Goal: Task Accomplishment & Management: Use online tool/utility

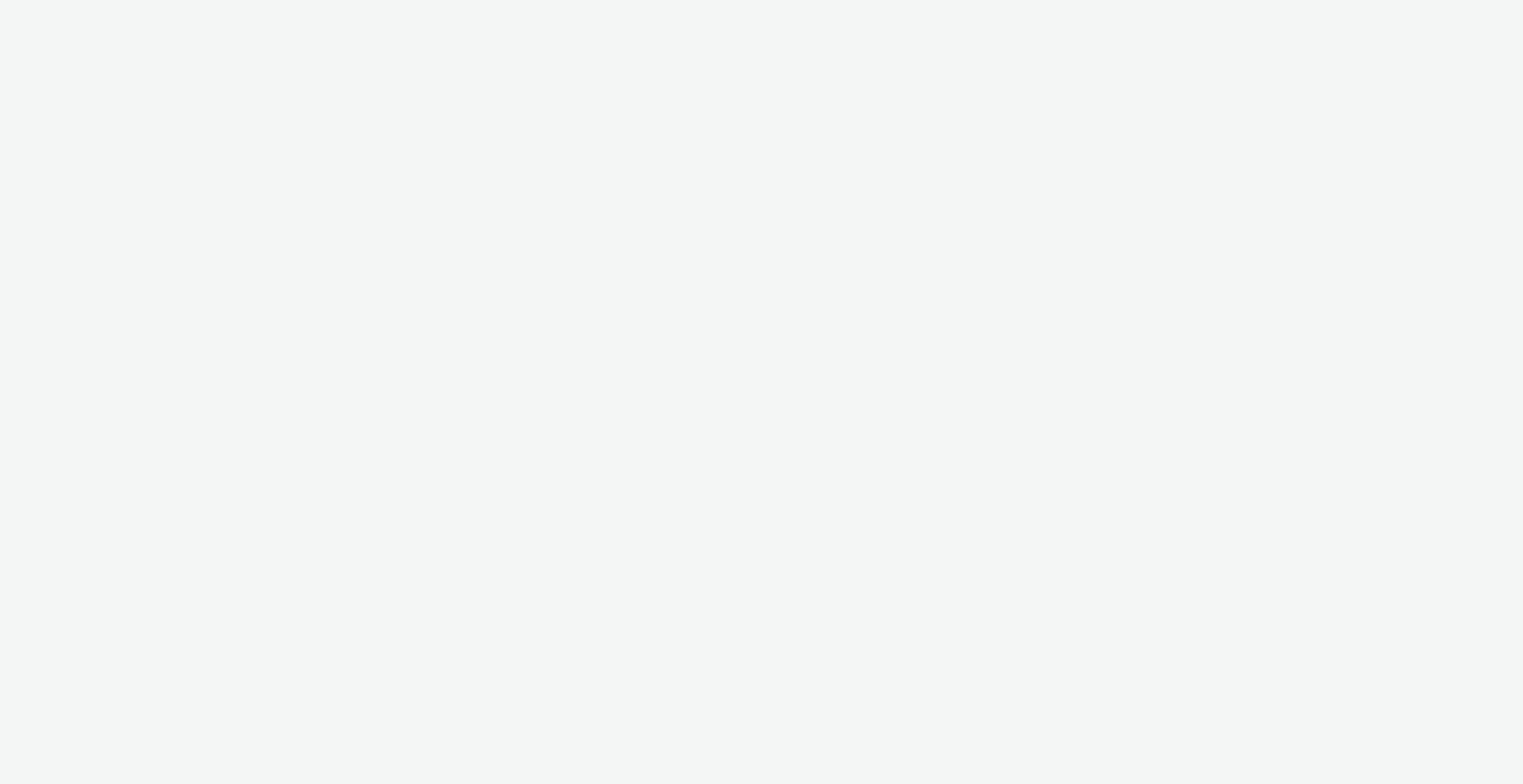
select select "ac009755-aa48-4799-8050-7a339a378eb8"
select select "c2295f28-7c96-446f-b279-53c23ee2b854"
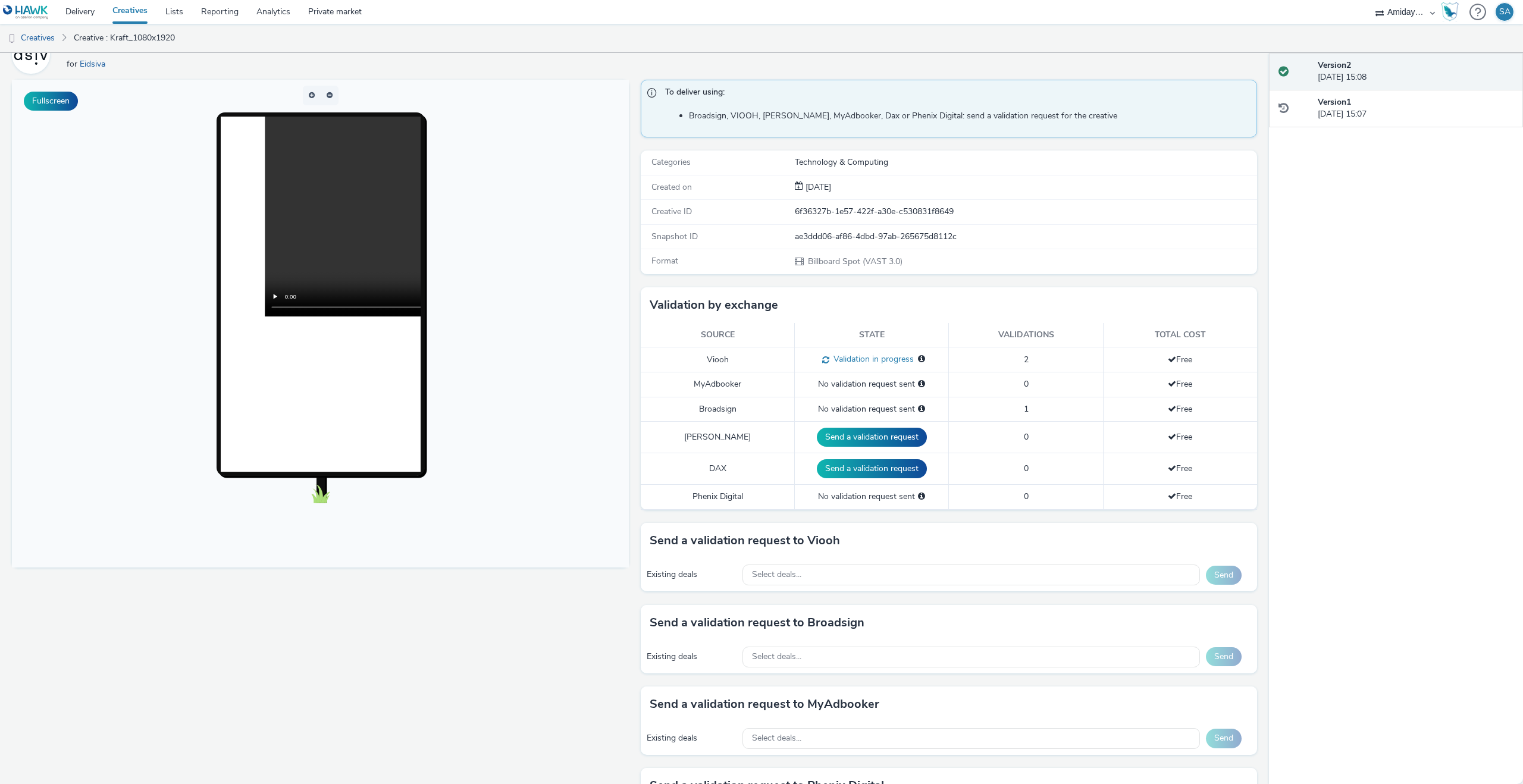
scroll to position [103, 0]
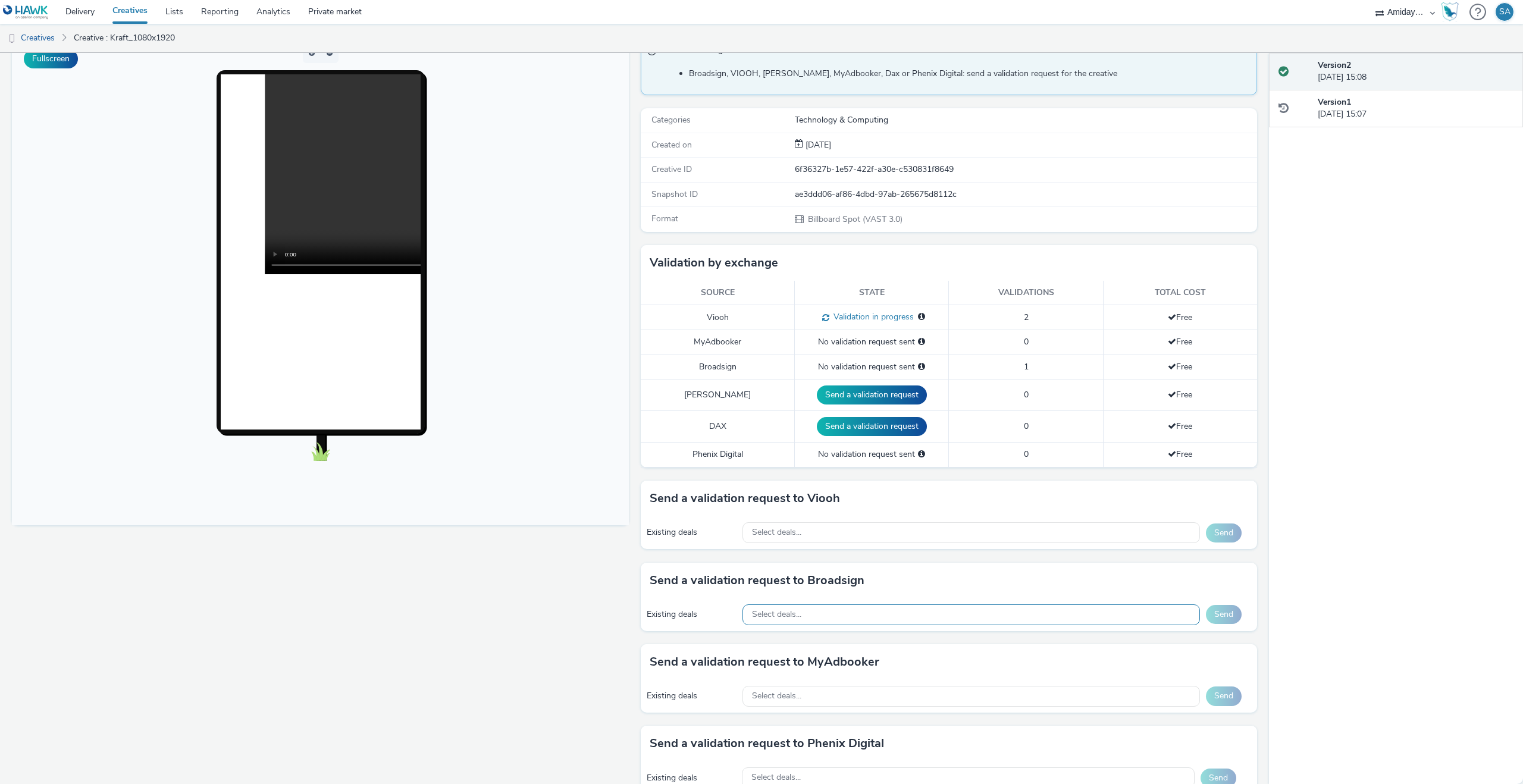
click at [869, 609] on div "Select deals..." at bounding box center [971, 615] width 458 height 21
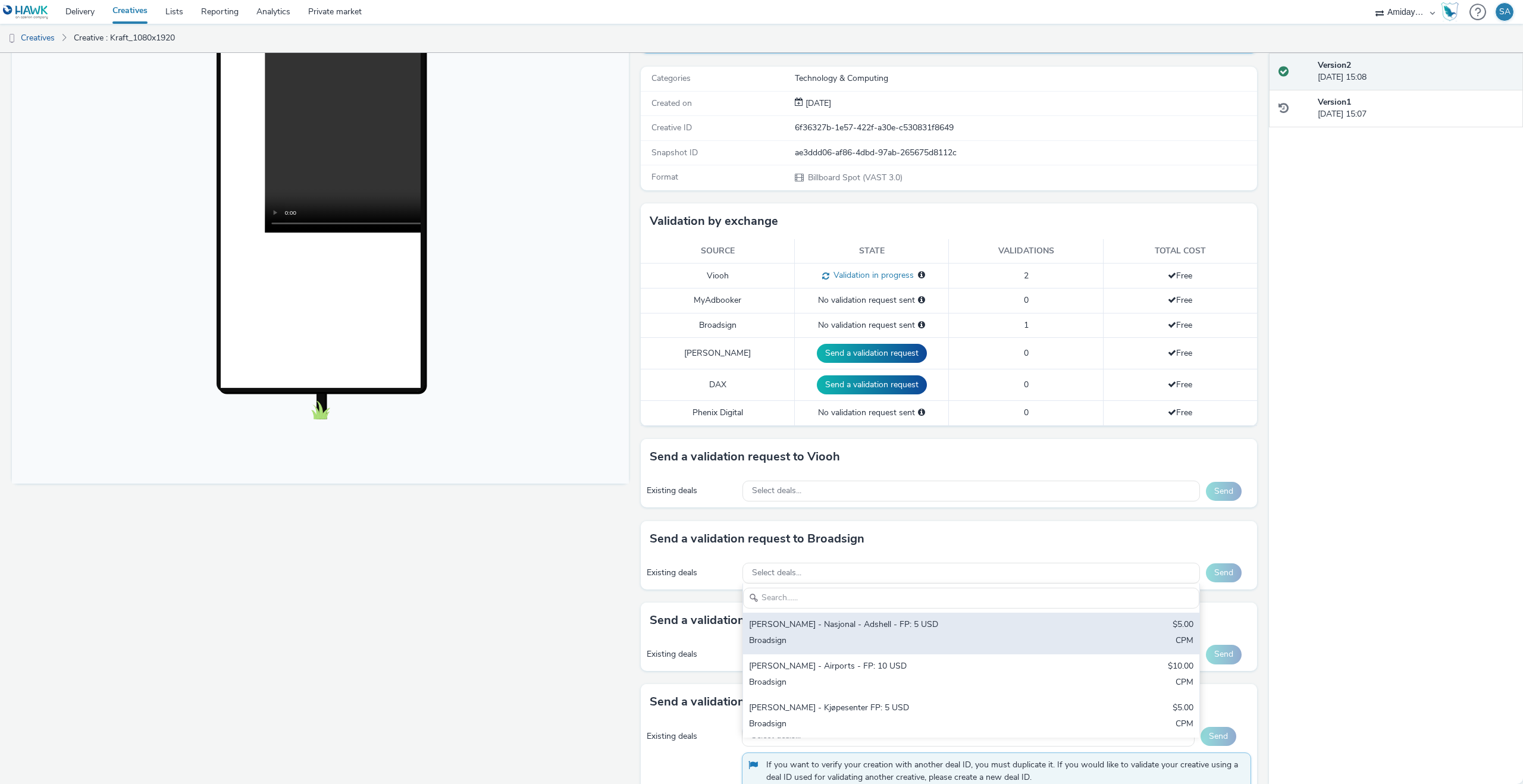
scroll to position [145, 0]
click at [875, 639] on div "Broadsign" at bounding box center [896, 640] width 294 height 14
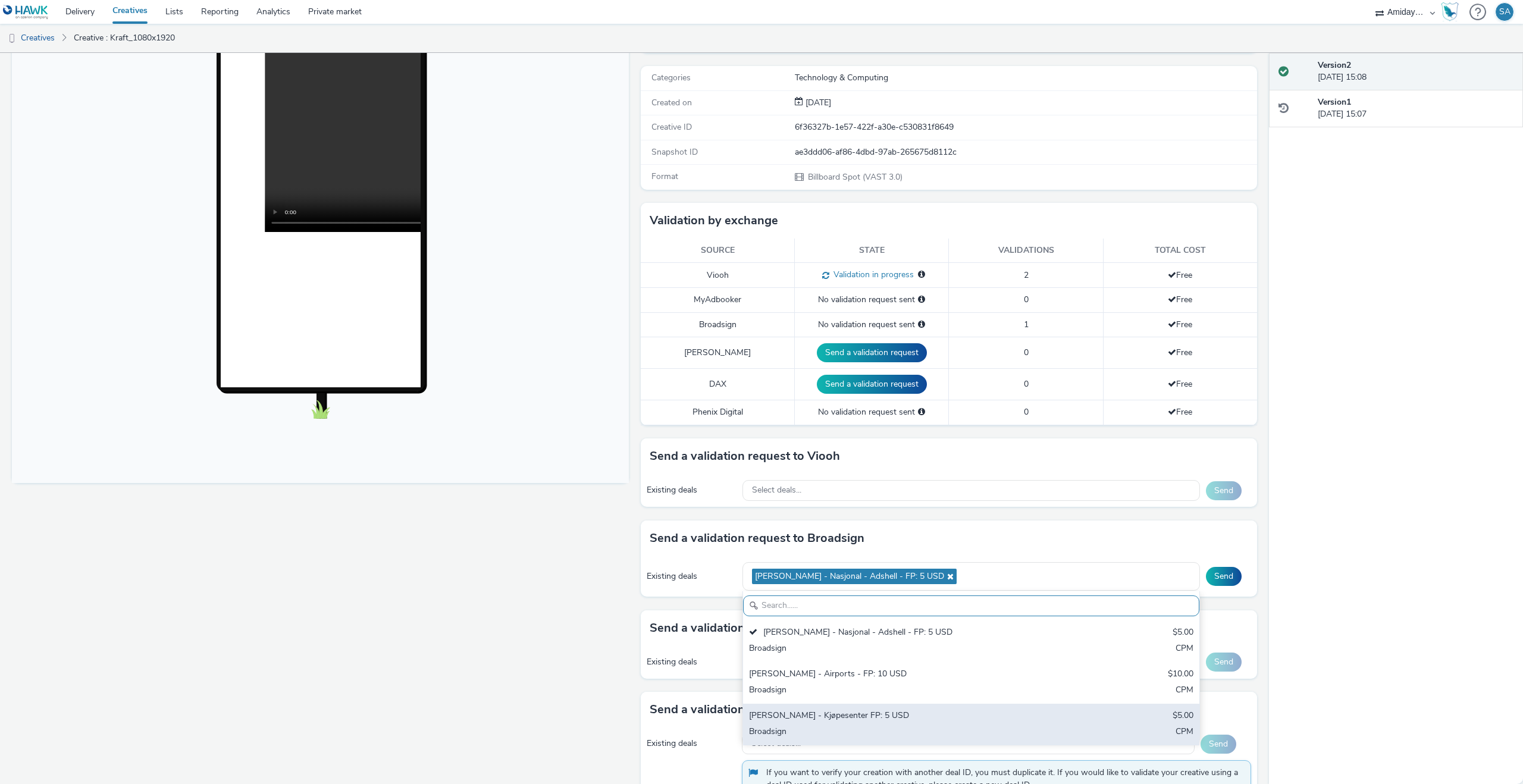
click at [874, 716] on div "Bauer - Kjøpesenter FP: 5 USD" at bounding box center [896, 716] width 294 height 14
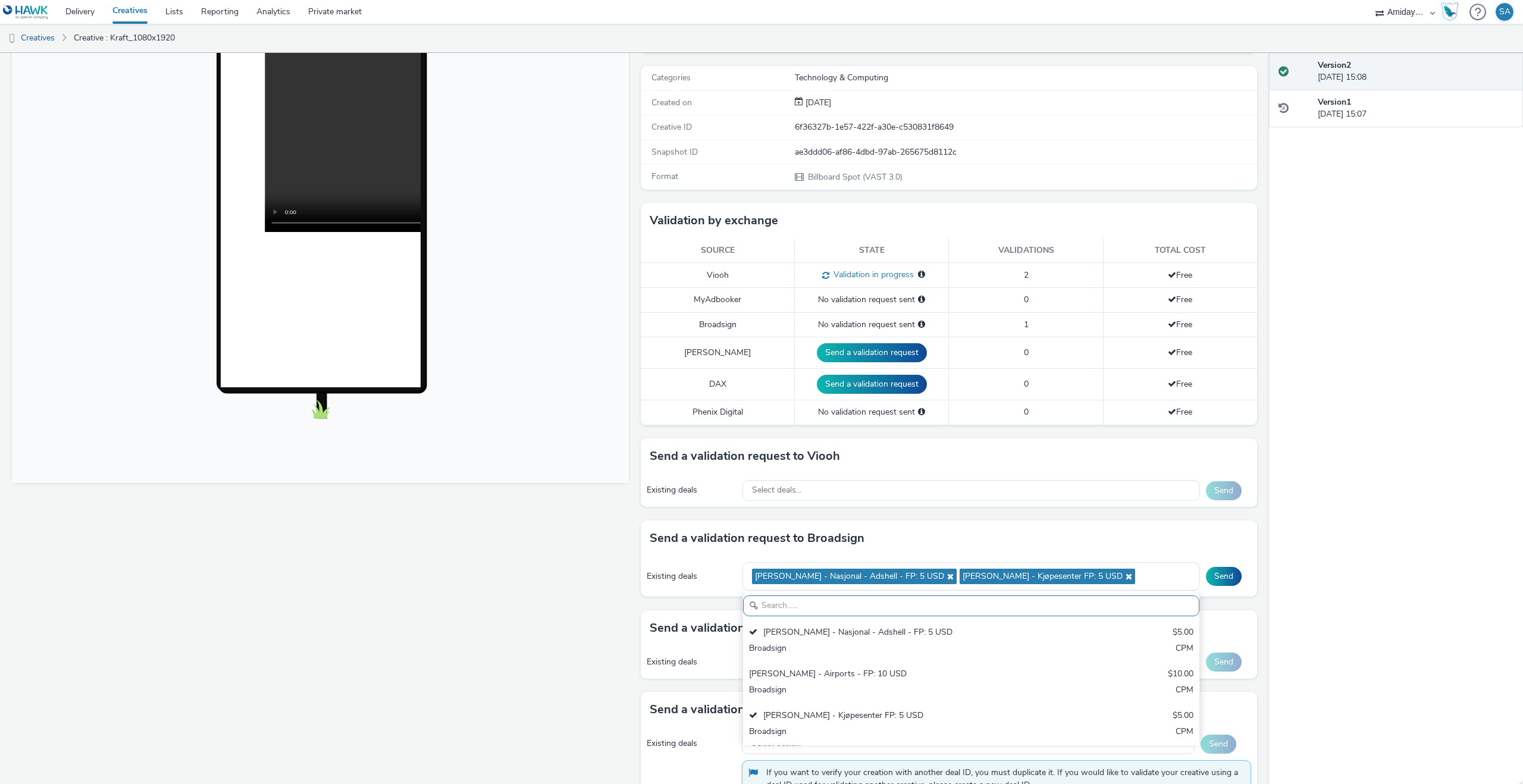
click at [1008, 535] on div "Send a validation request to Broadsign" at bounding box center [948, 539] width 617 height 36
click at [1231, 576] on button "Send" at bounding box center [1224, 576] width 36 height 19
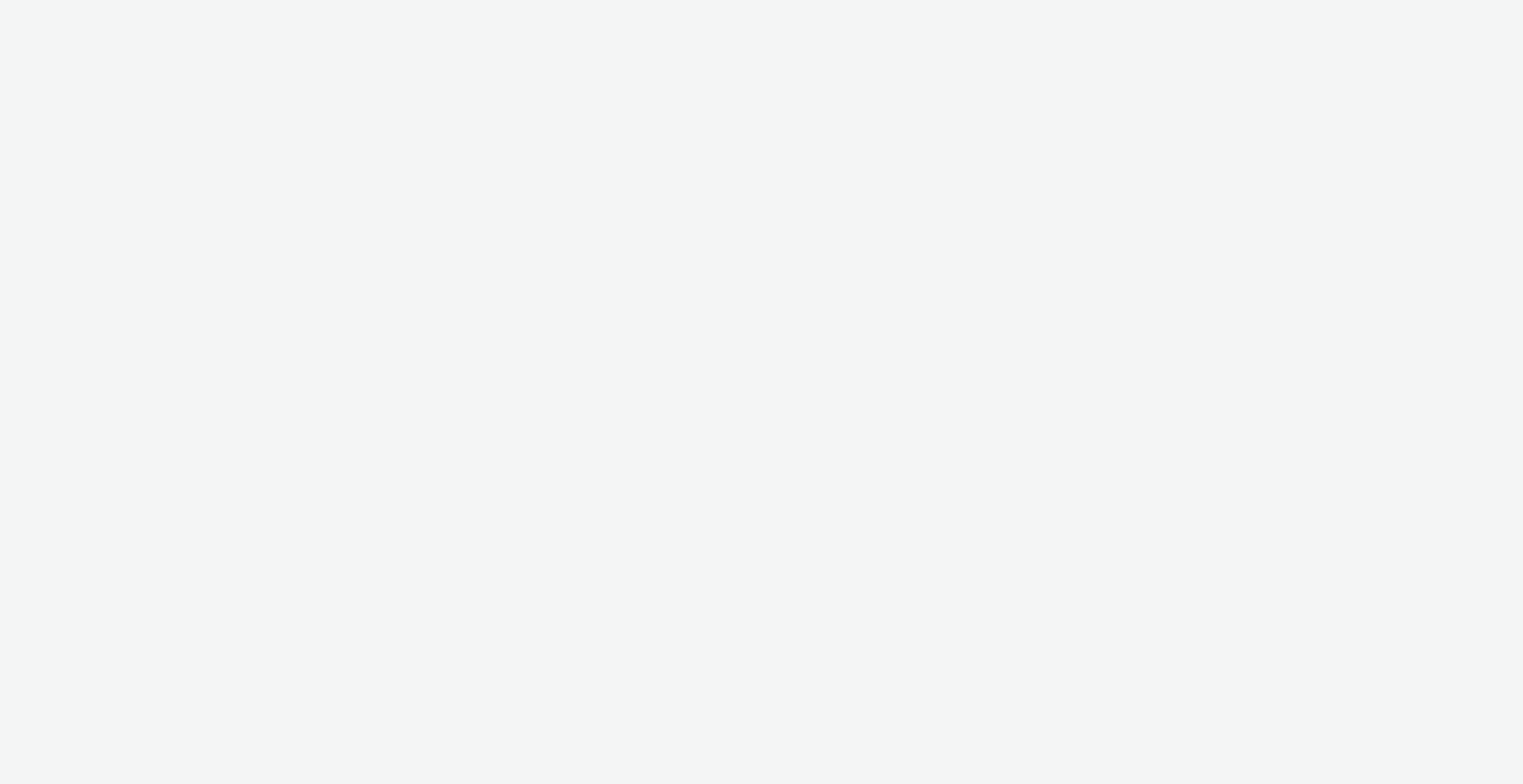
select select "c2295f28-7c96-446f-b279-53c23ee2b854"
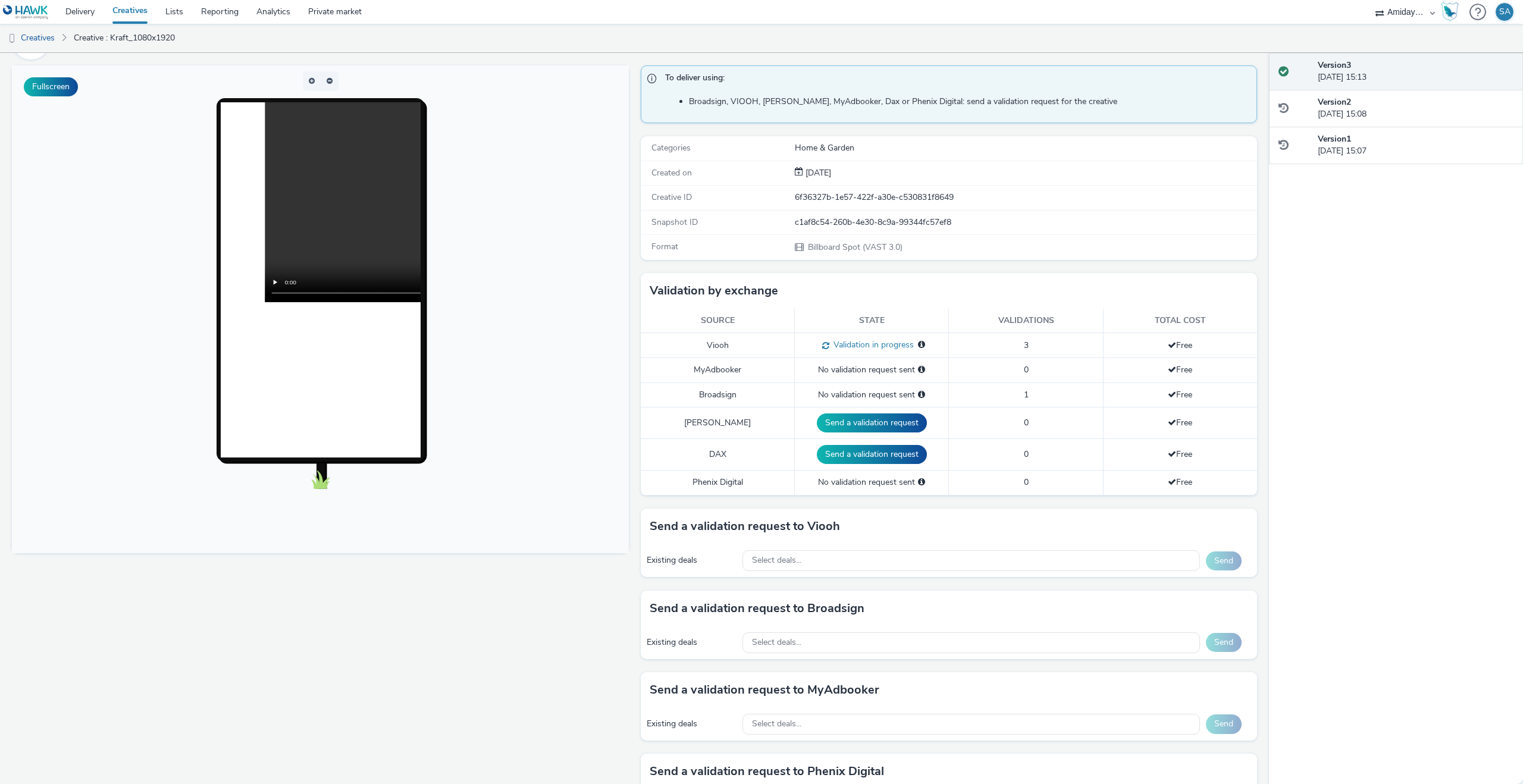
scroll to position [73, 0]
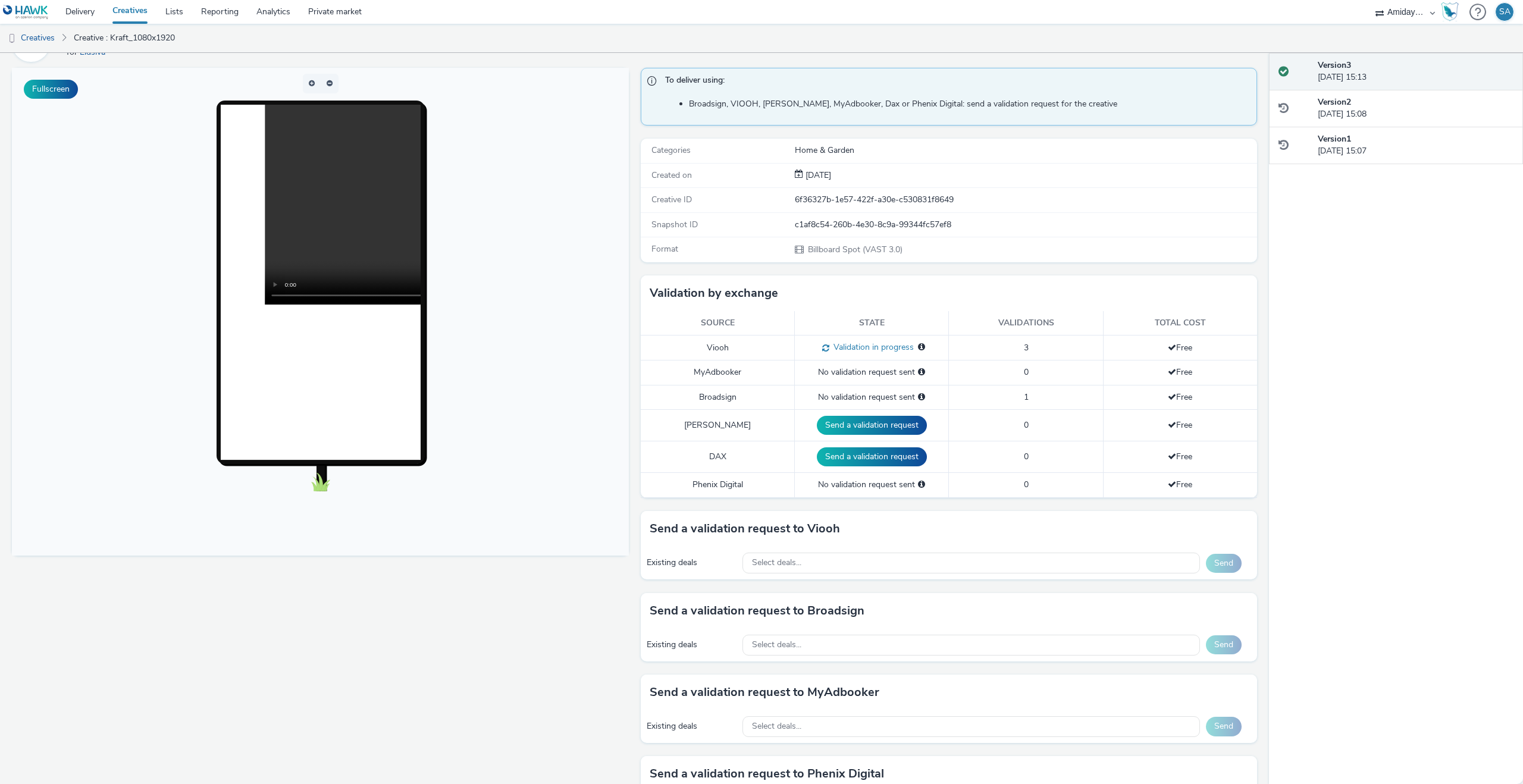
click at [1031, 400] on td "1" at bounding box center [1026, 397] width 154 height 24
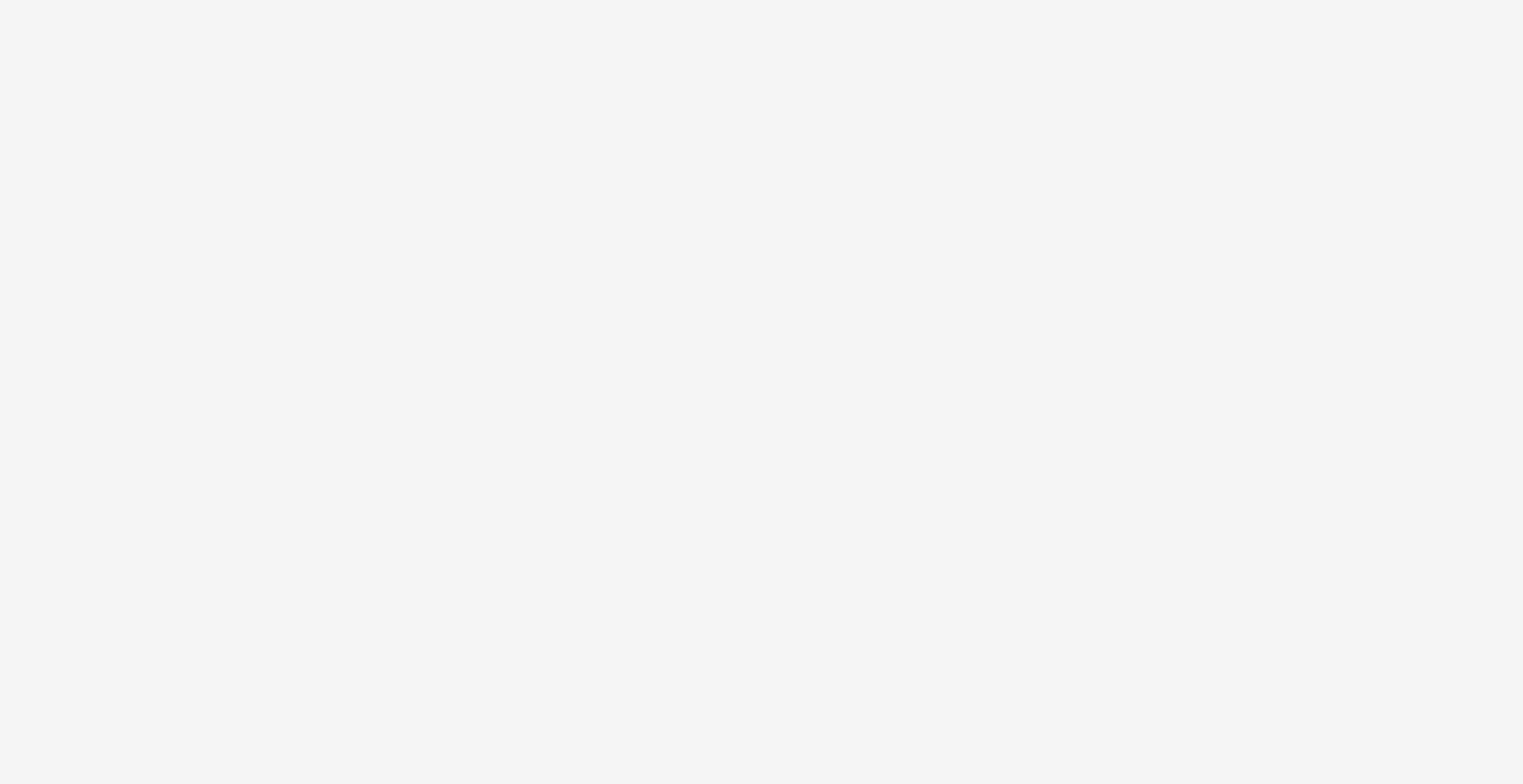
select select "c2295f28-7c96-446f-b279-53c23ee2b854"
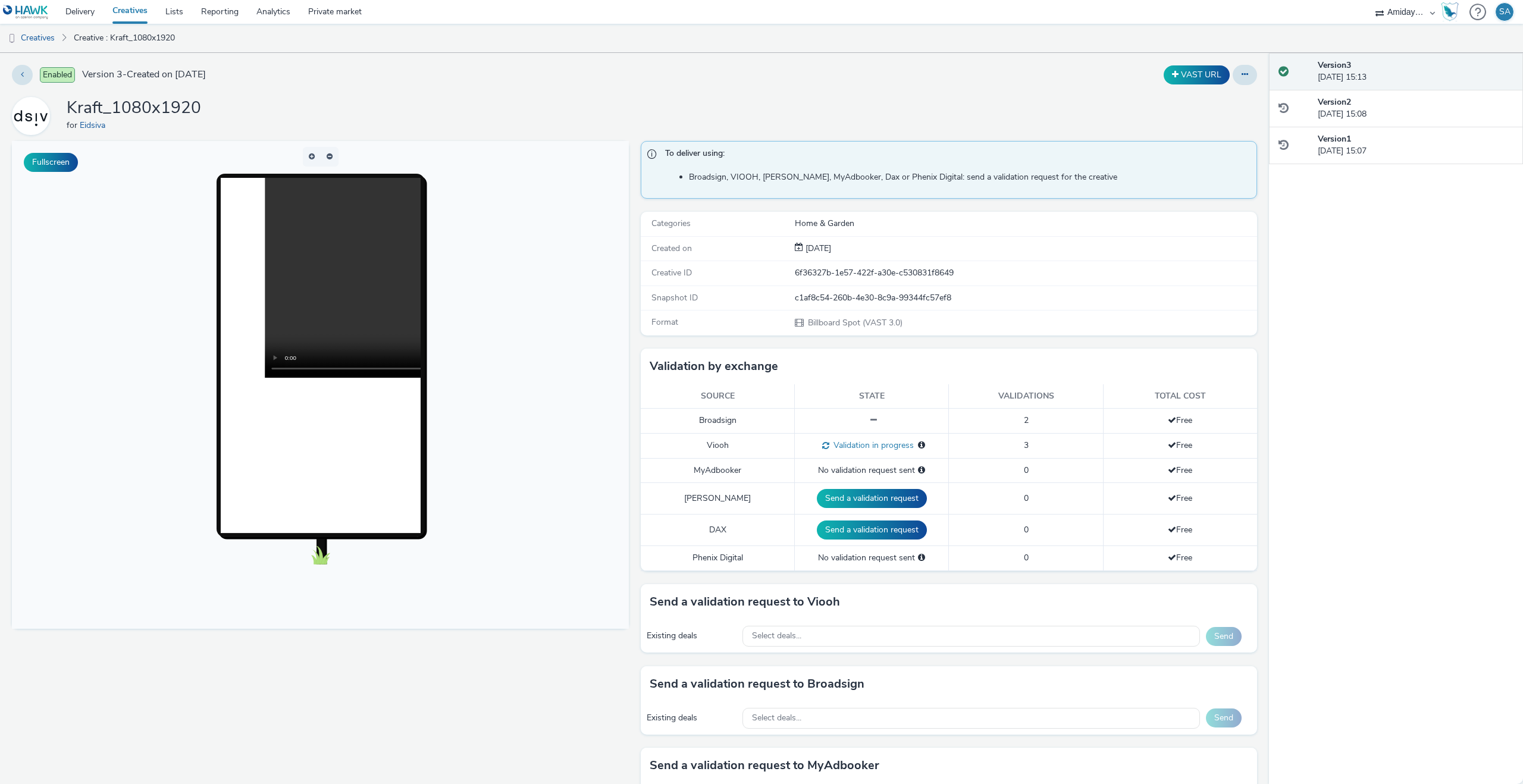
click at [870, 427] on td at bounding box center [872, 421] width 154 height 24
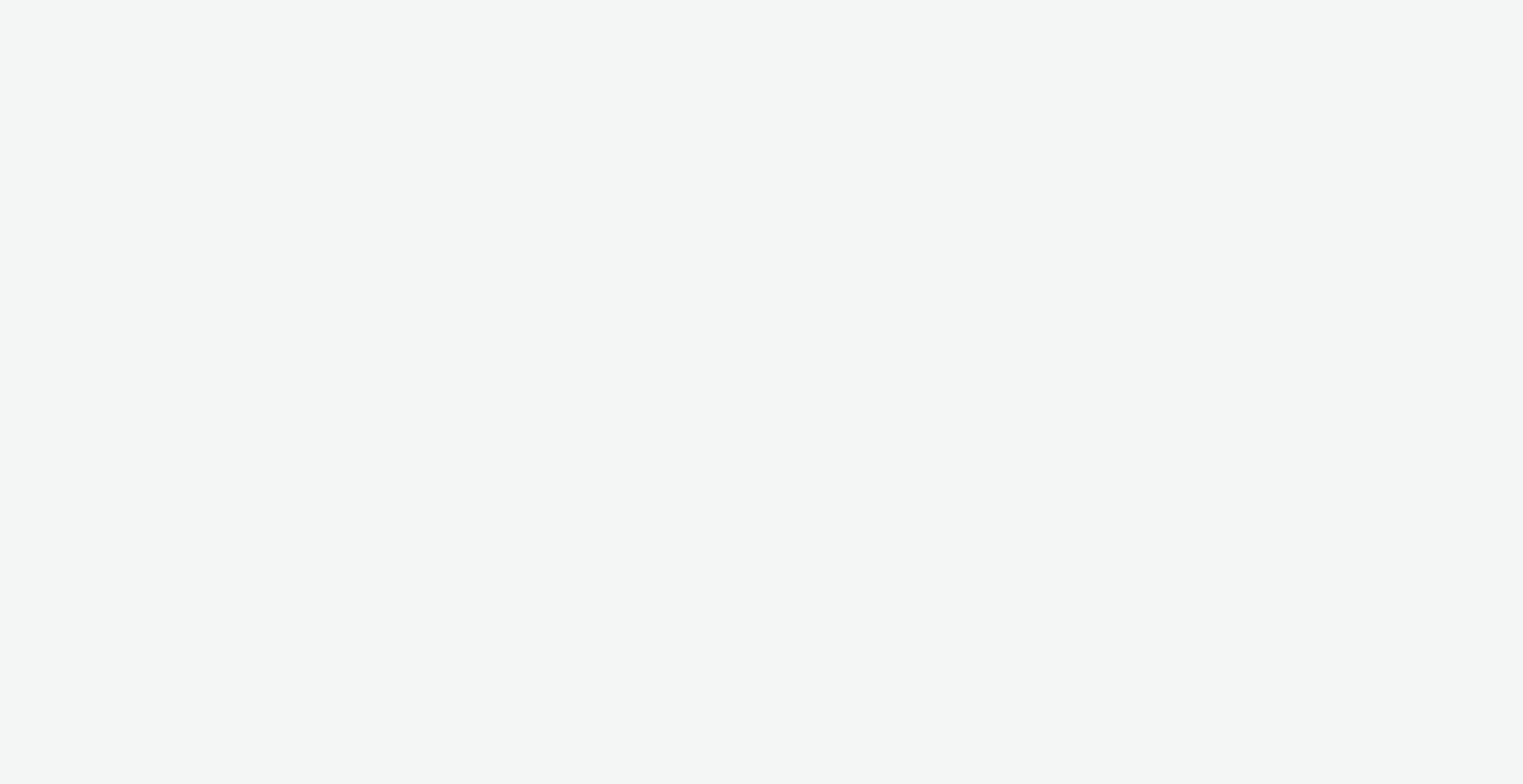
select select "c2295f28-7c96-446f-b279-53c23ee2b854"
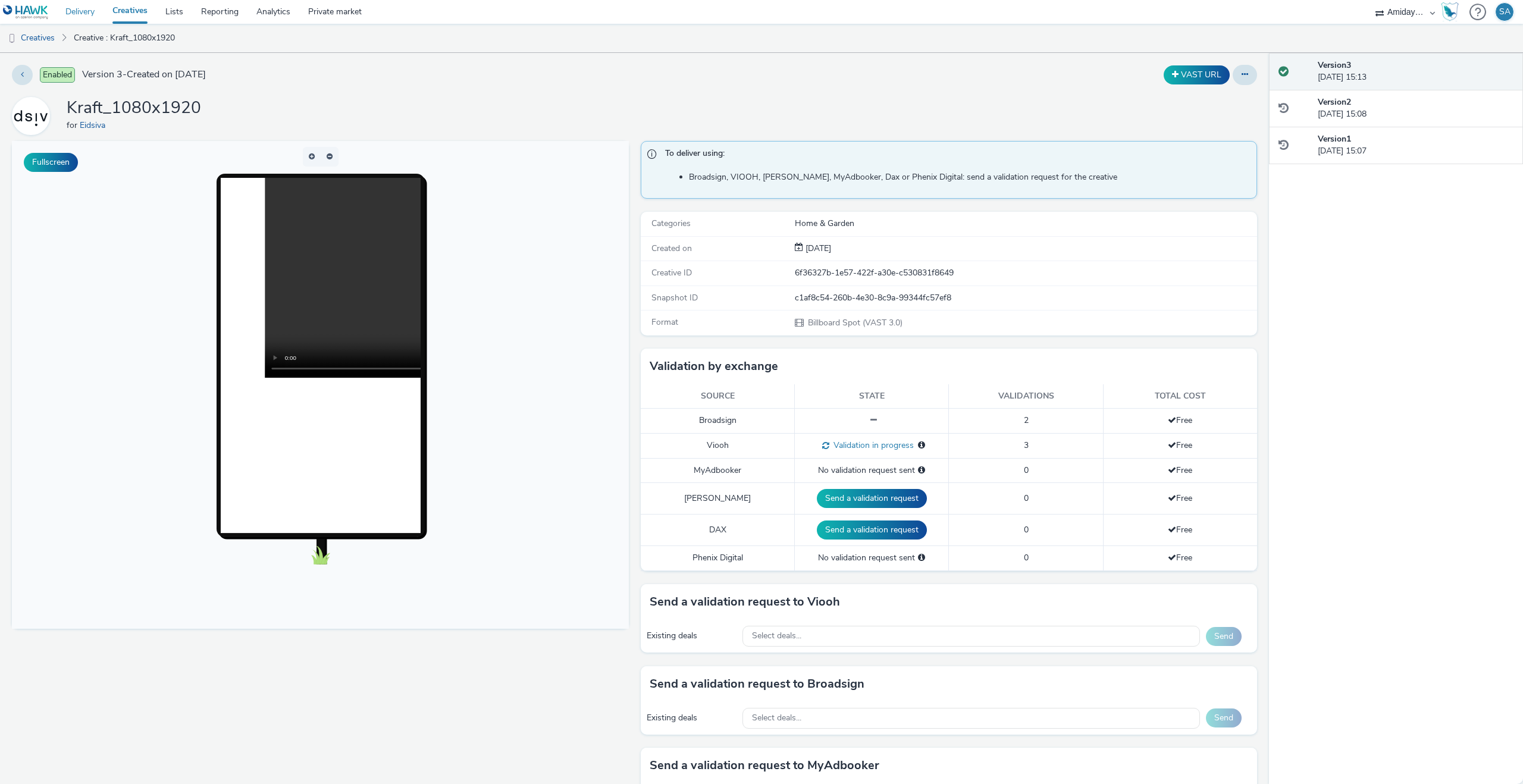
click at [78, 18] on link "Delivery" at bounding box center [80, 11] width 47 height 24
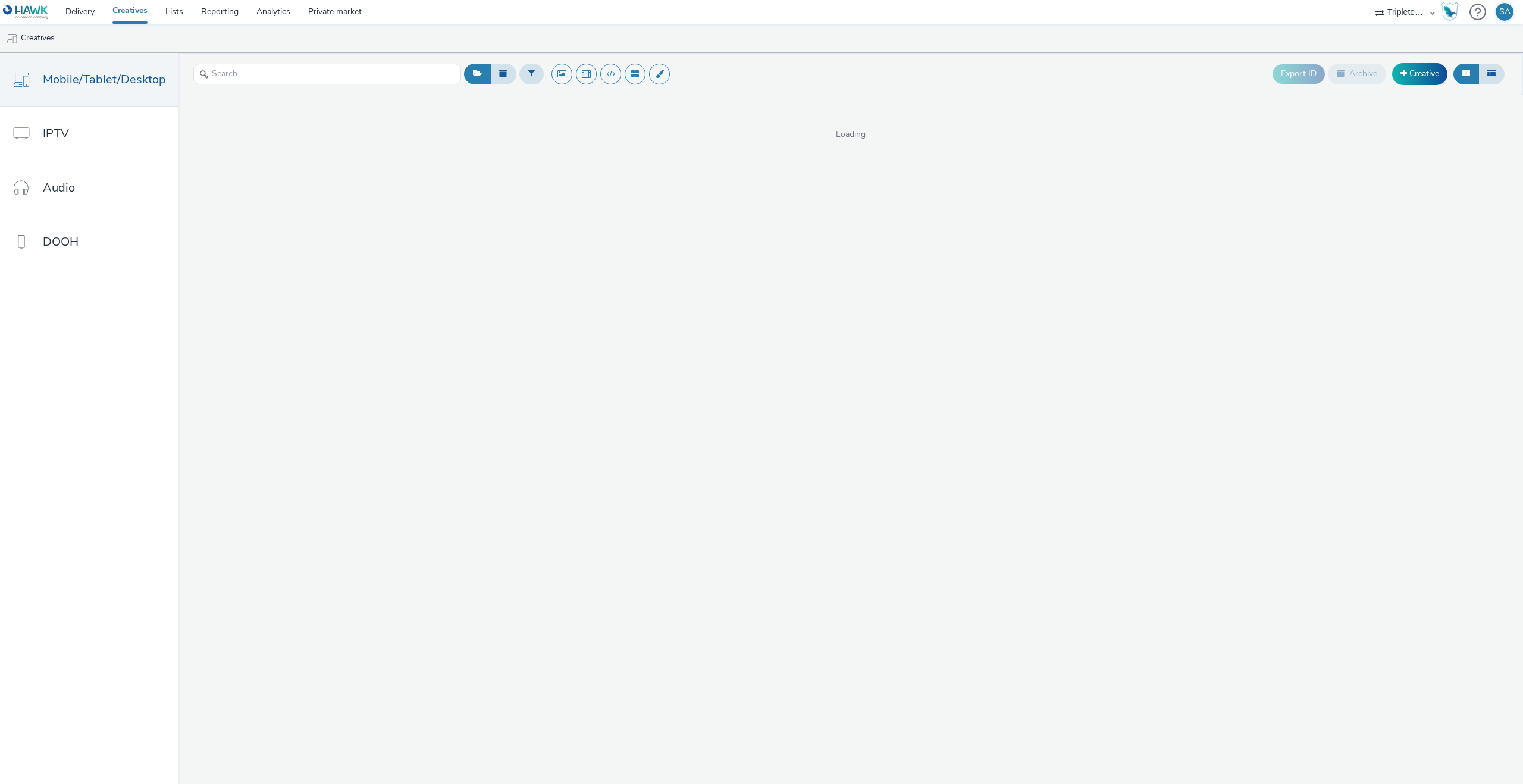
select select "4310a766-52ed-4545-8a97-8c61237a7f46"
click at [63, 18] on link "Delivery" at bounding box center [80, 11] width 47 height 24
